Goal: Task Accomplishment & Management: Use online tool/utility

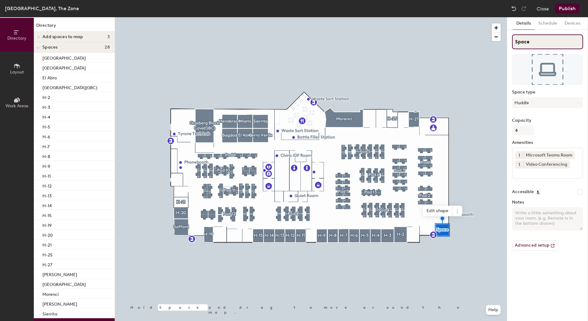
click at [536, 44] on input "Space" at bounding box center [547, 41] width 71 height 15
type input "H-28"
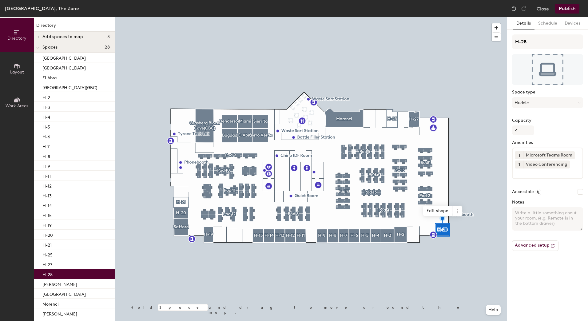
click at [548, 223] on textarea "Notes" at bounding box center [547, 218] width 71 height 23
click at [538, 212] on textarea "Reservation up to 1-hour increments" at bounding box center [547, 218] width 71 height 23
type textarea "Reservation duration: Up to 1-hour increments"
click at [549, 24] on button "Schedule" at bounding box center [547, 23] width 26 height 13
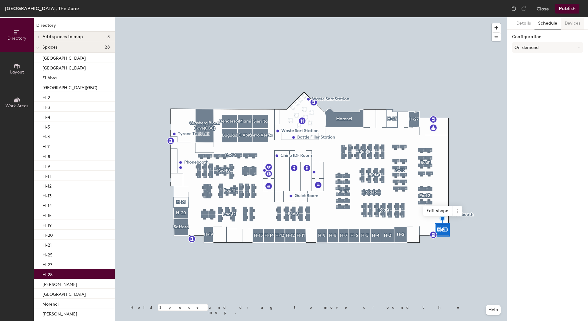
click at [565, 23] on button "Devices" at bounding box center [572, 23] width 23 height 13
click at [530, 24] on button "Details" at bounding box center [523, 23] width 22 height 13
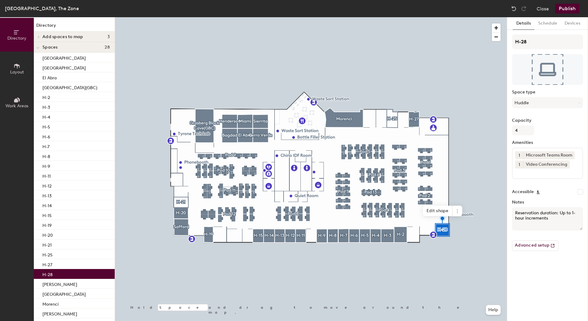
click at [567, 11] on button "Publish" at bounding box center [567, 9] width 24 height 10
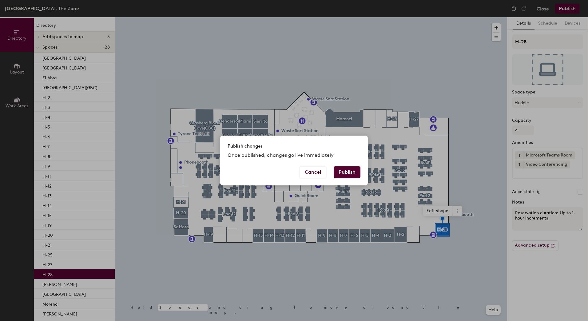
click at [352, 170] on button "Publish" at bounding box center [347, 172] width 27 height 12
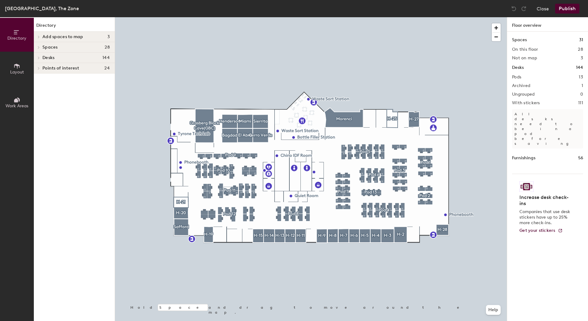
click at [400, 17] on div at bounding box center [311, 17] width 392 height 0
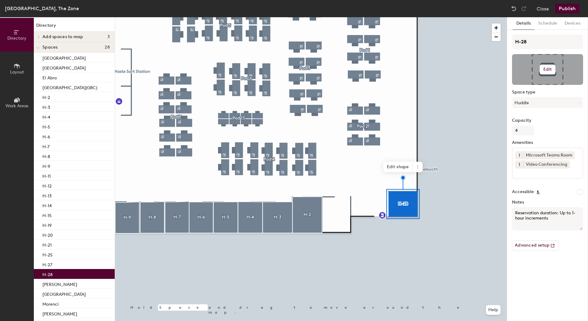
click at [544, 70] on h6 "Edit" at bounding box center [547, 69] width 9 height 5
click at [530, 87] on input "file" at bounding box center [552, 87] width 70 height 9
click at [565, 8] on button "Publish" at bounding box center [567, 9] width 24 height 10
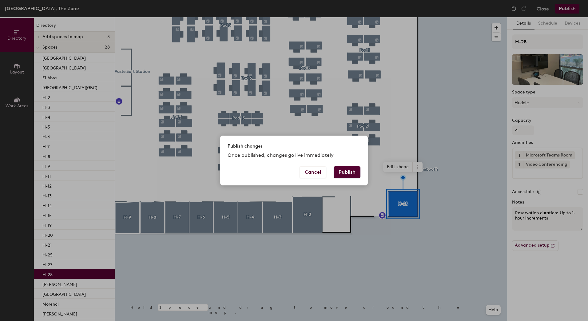
click at [348, 172] on button "Publish" at bounding box center [347, 172] width 27 height 12
